Goal: Information Seeking & Learning: Learn about a topic

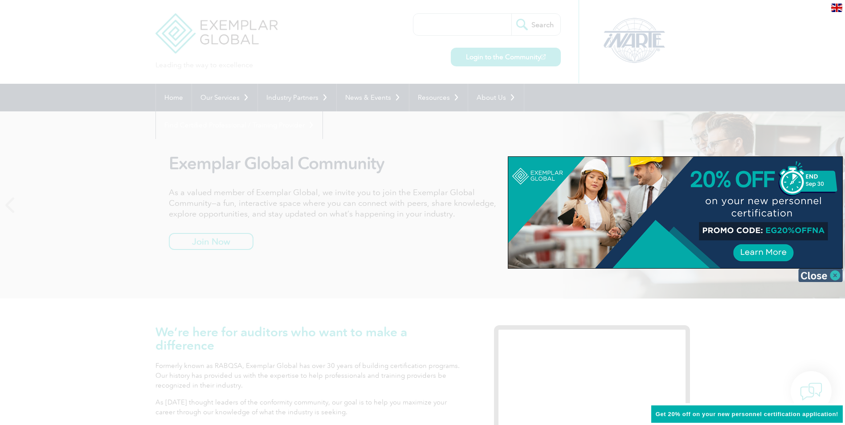
click at [809, 274] on img at bounding box center [820, 275] width 45 height 13
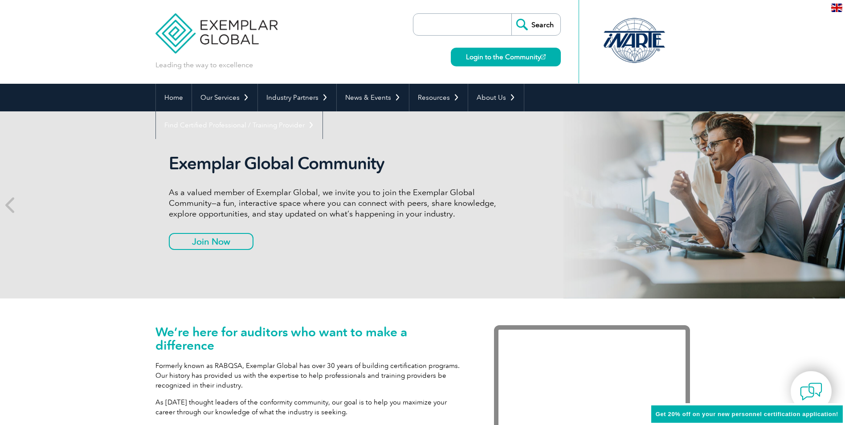
click at [437, 20] on input "search" at bounding box center [465, 24] width 94 height 21
type input "[PERSON_NAME]"
click at [511, 14] on input "Search" at bounding box center [535, 24] width 49 height 21
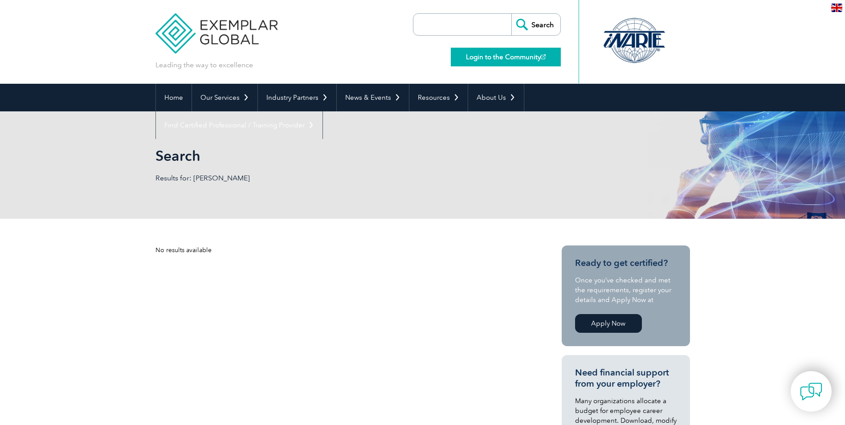
click at [519, 61] on link "Login to the Community" at bounding box center [506, 57] width 110 height 19
click at [213, 97] on link "Our Services" at bounding box center [224, 98] width 65 height 28
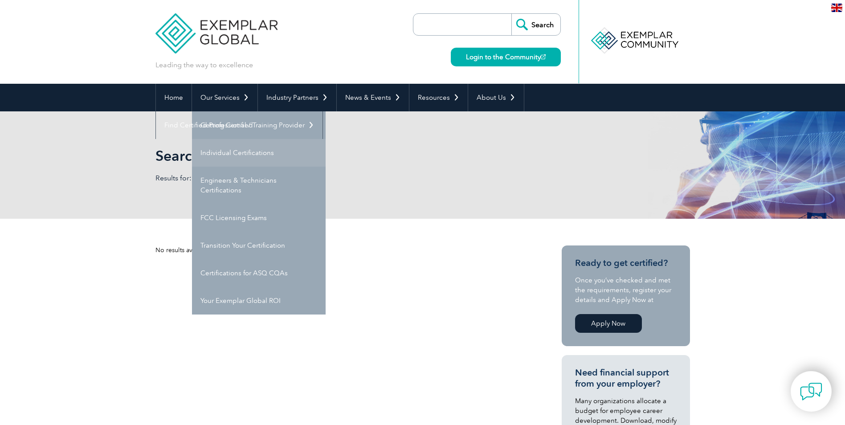
click at [233, 150] on link "Individual Certifications" at bounding box center [259, 153] width 134 height 28
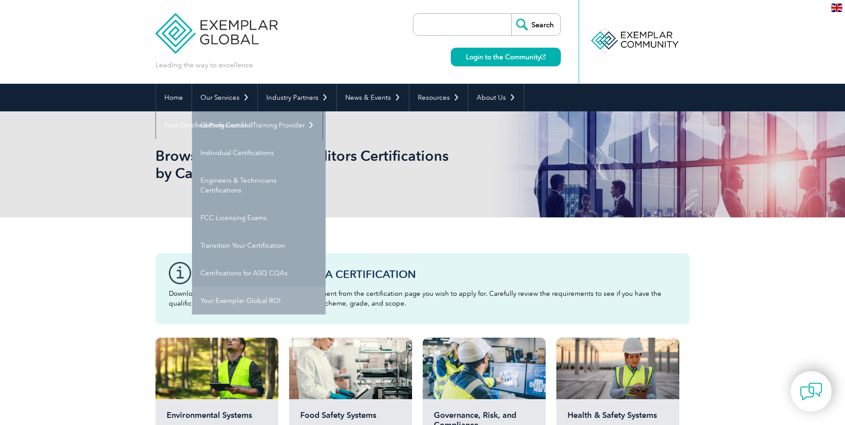
click at [244, 300] on link "Your Exemplar Global ROI" at bounding box center [259, 301] width 134 height 28
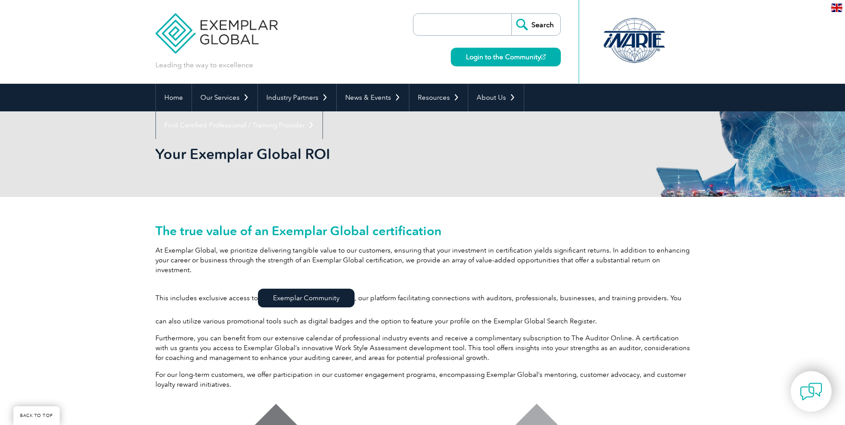
scroll to position [223, 0]
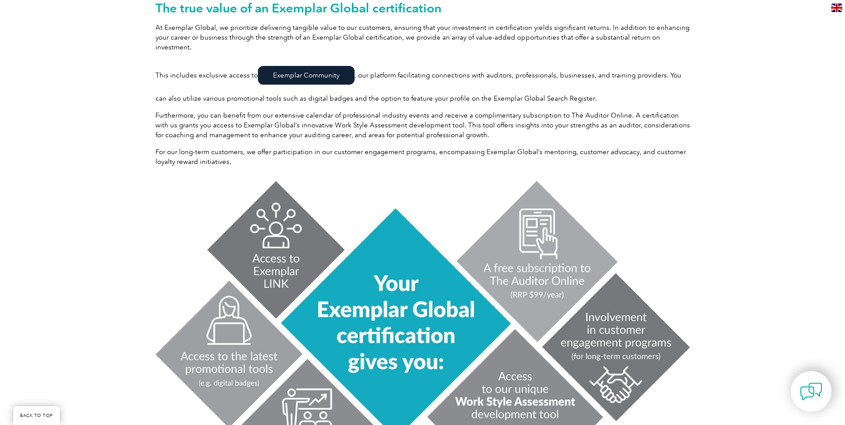
click at [293, 66] on link "Exemplar Community" at bounding box center [306, 75] width 97 height 19
